Goal: Find specific page/section: Find specific page/section

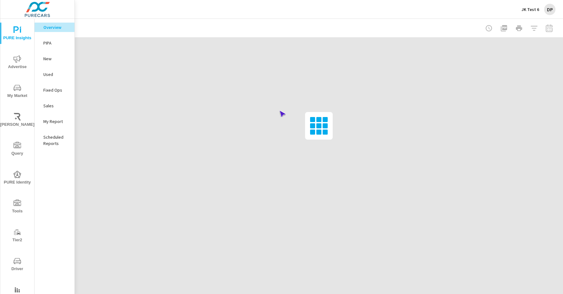
click at [16, 265] on span "Driver" at bounding box center [17, 264] width 30 height 15
